Goal: Task Accomplishment & Management: Manage account settings

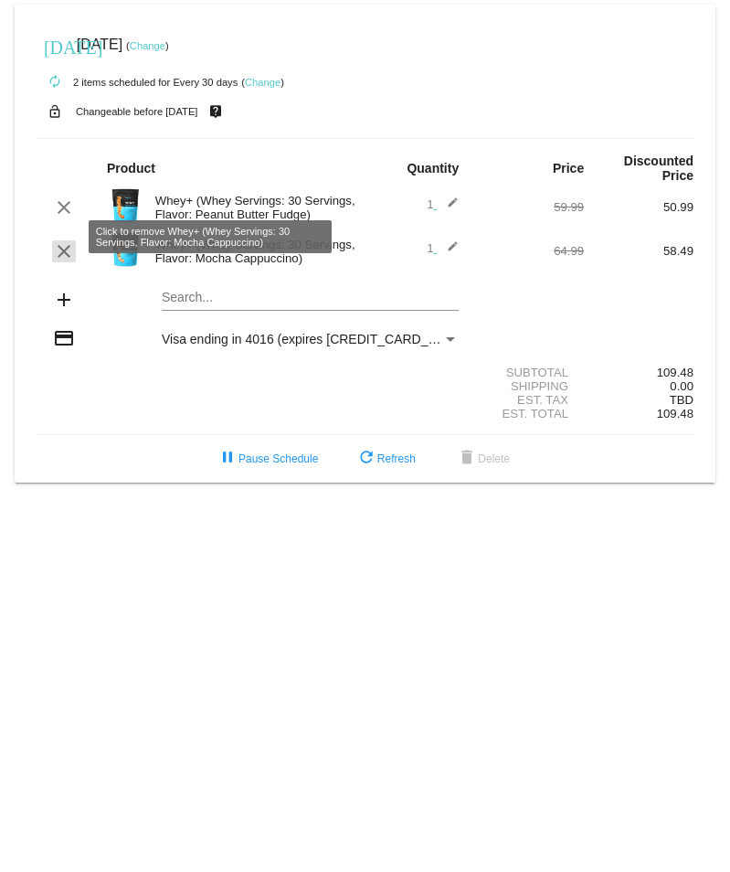
click at [63, 240] on mat-icon "clear" at bounding box center [64, 251] width 22 height 22
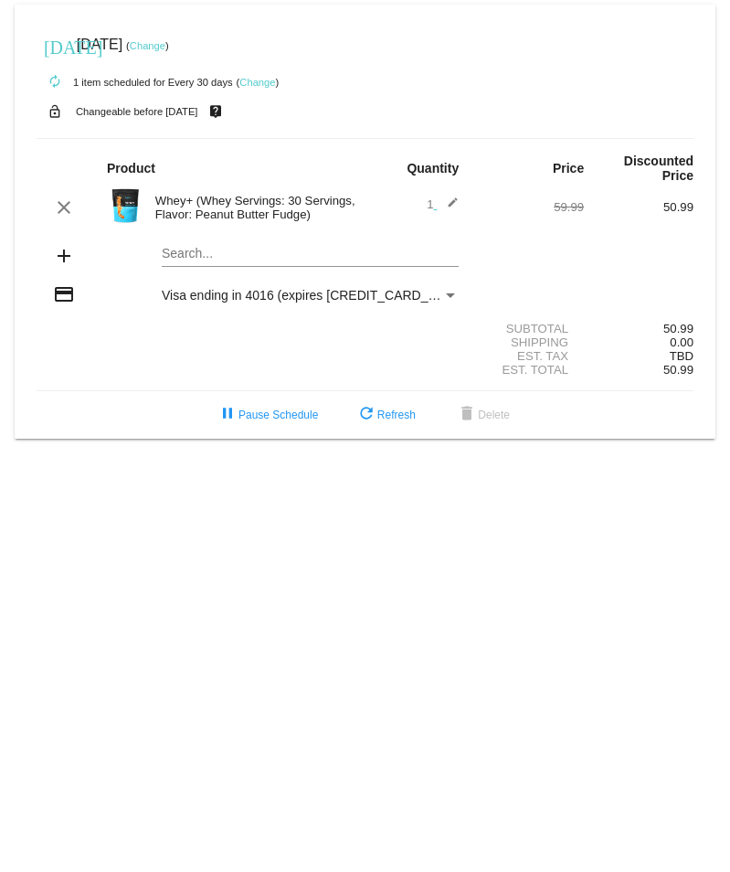
click at [316, 288] on span "Visa ending in 4016 (expires [CREDIT_CARD_DATA])" at bounding box center [315, 295] width 306 height 15
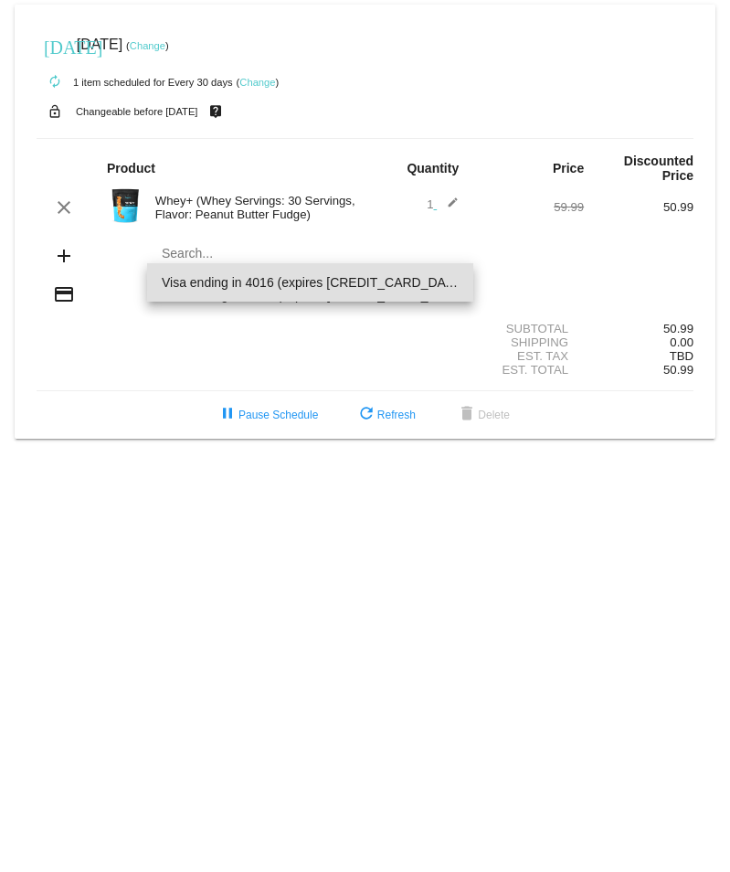
click at [59, 275] on div at bounding box center [365, 436] width 730 height 872
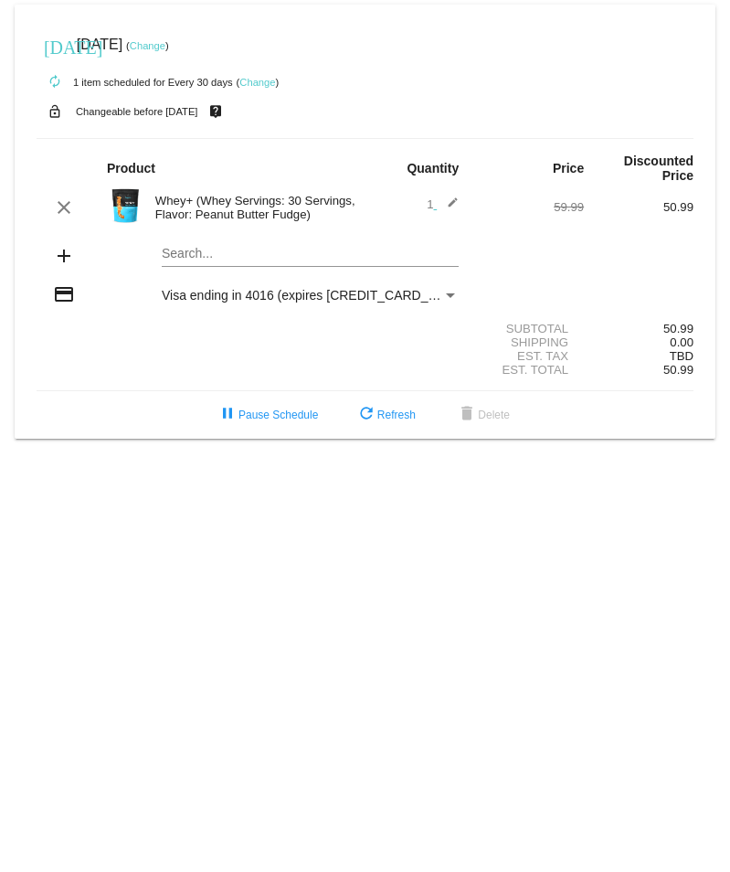
click at [253, 83] on link "Change" at bounding box center [257, 82] width 36 height 11
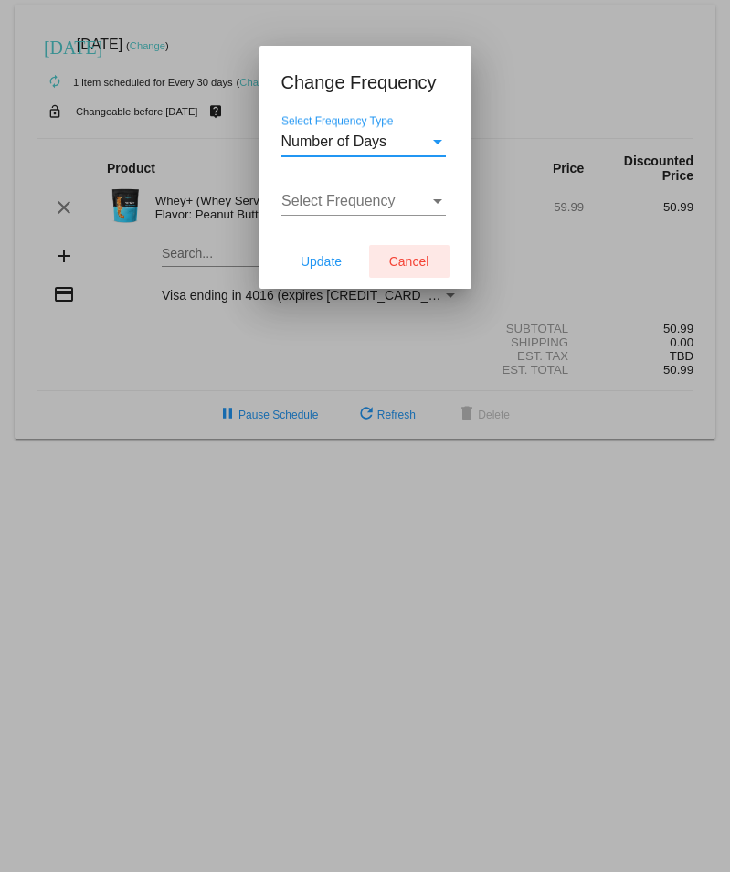
click at [389, 262] on span "Cancel" at bounding box center [409, 261] width 40 height 15
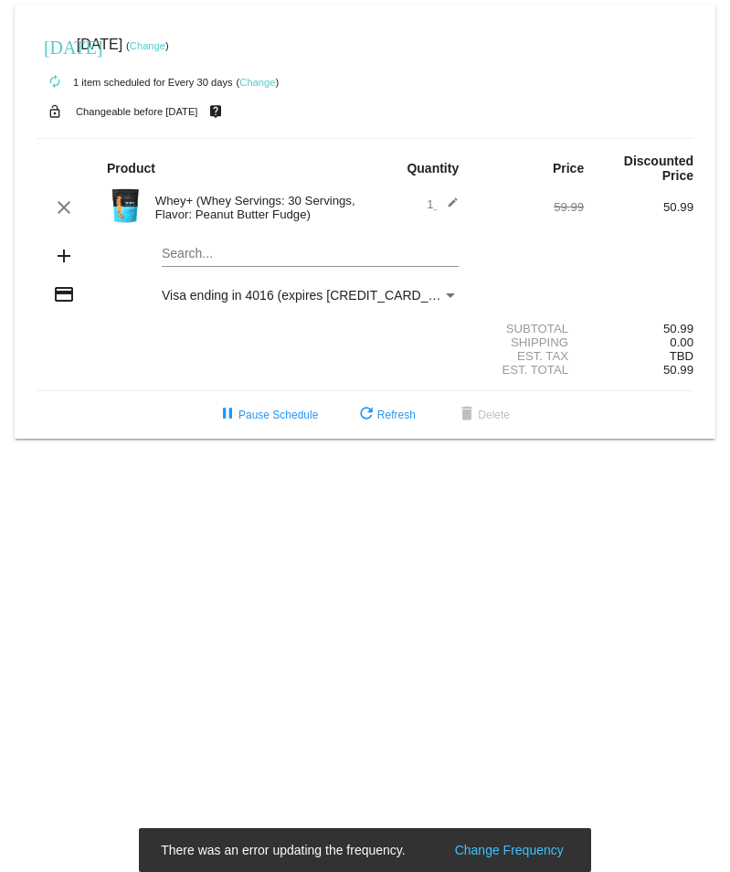
click at [165, 45] on link "Change" at bounding box center [148, 45] width 36 height 11
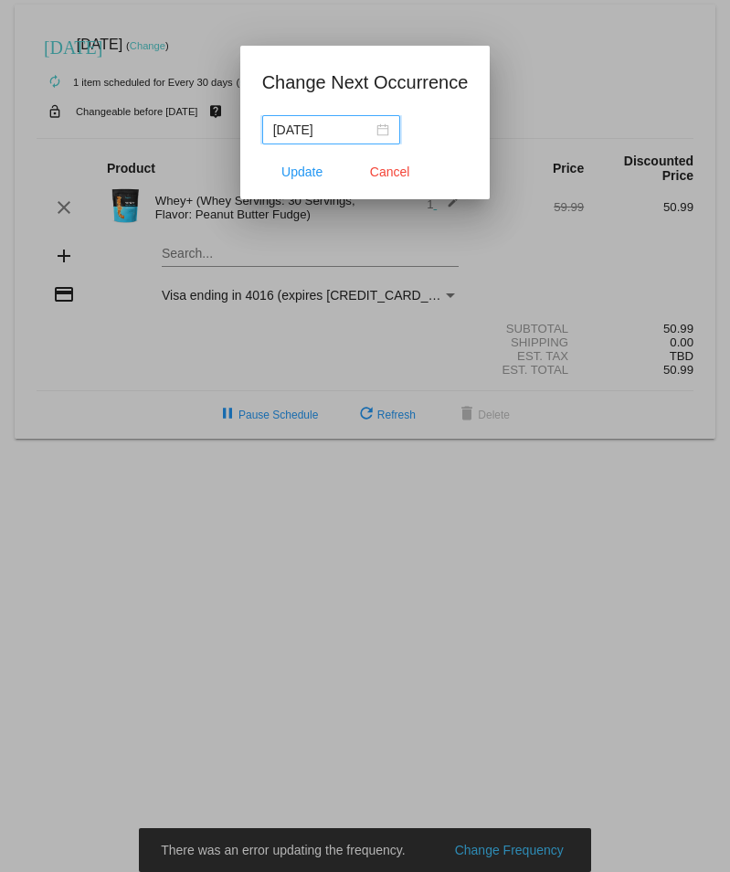
click at [382, 128] on div "[DATE]" at bounding box center [331, 130] width 116 height 20
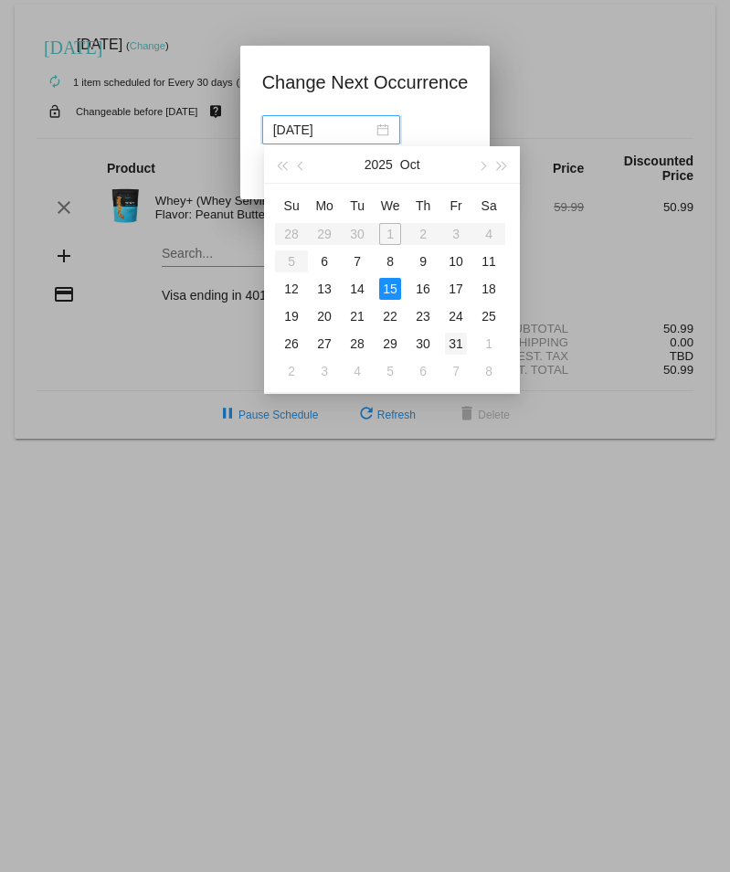
click at [455, 344] on div "31" at bounding box center [456, 344] width 22 height 22
type input "[DATE]"
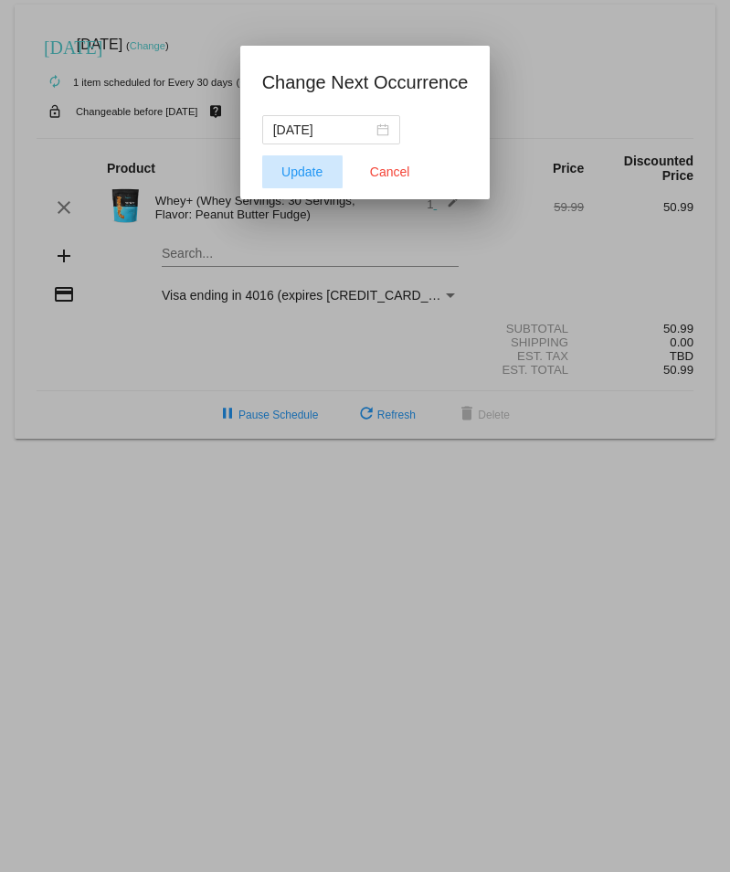
click at [306, 169] on span "Update" at bounding box center [301, 172] width 41 height 15
